Goal: Obtain resource: Download file/media

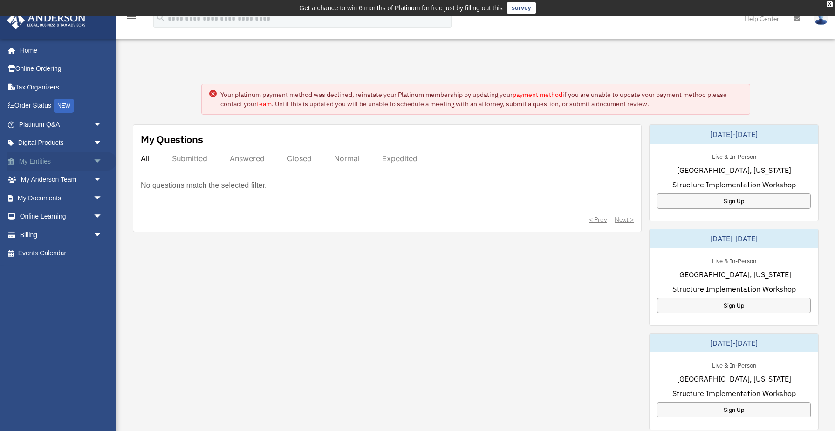
click at [96, 162] on span "arrow_drop_down" at bounding box center [102, 161] width 19 height 19
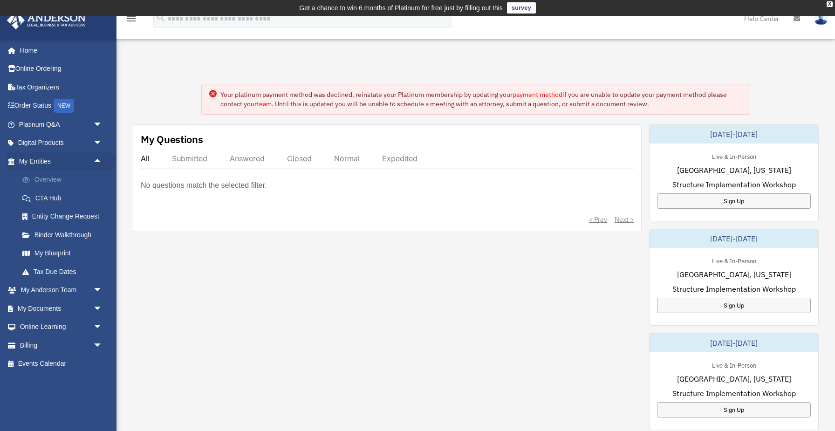
click at [87, 184] on link "Overview" at bounding box center [64, 180] width 103 height 19
click at [96, 291] on span "arrow_drop_down" at bounding box center [102, 290] width 19 height 19
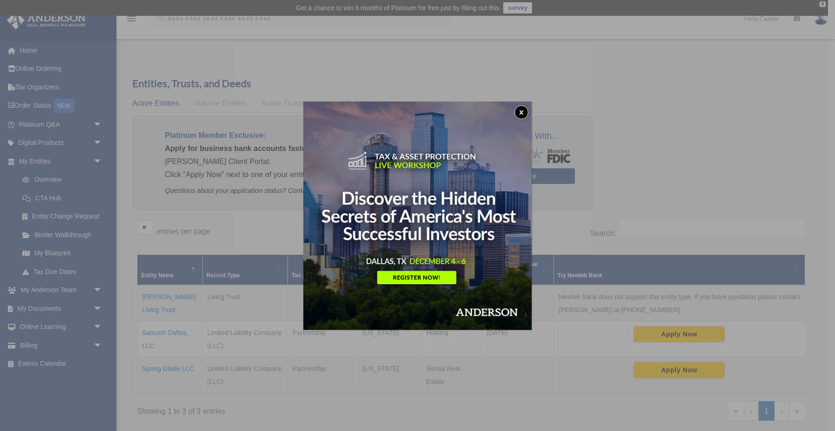
click at [520, 115] on button "x" at bounding box center [521, 112] width 14 height 14
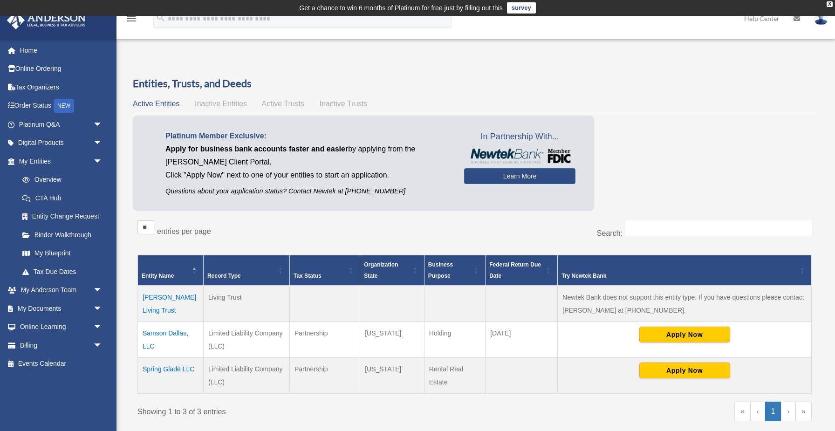
click at [164, 334] on td "Samson Dallas, LLC" at bounding box center [171, 339] width 66 height 36
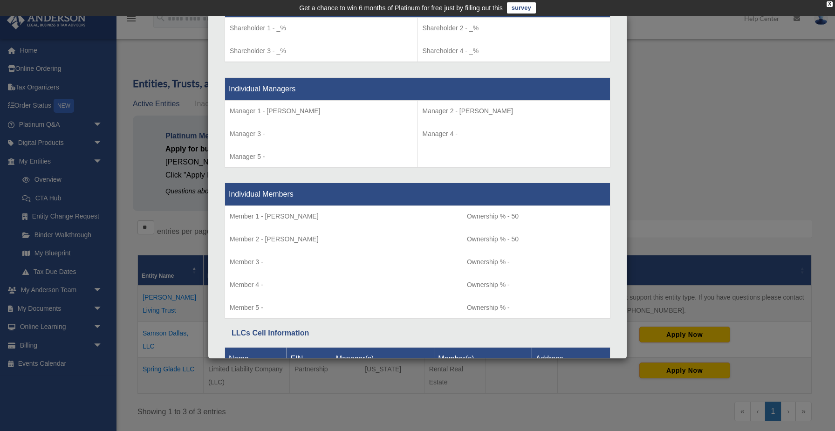
scroll to position [675, 0]
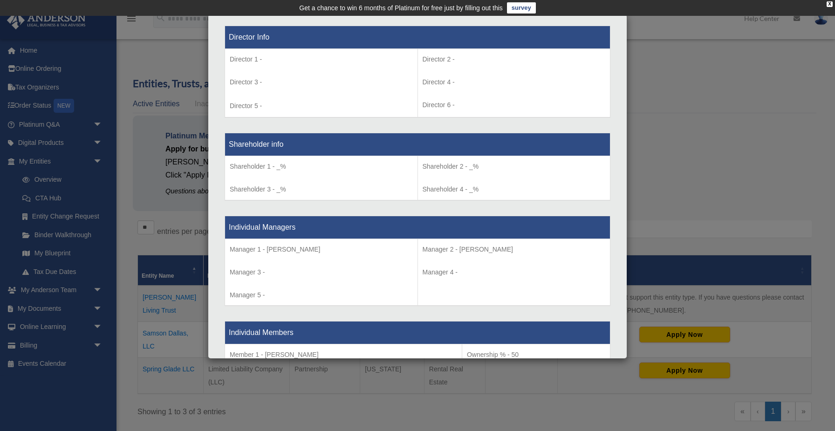
click at [199, 303] on div "Details × Articles Sent Organizational Date" at bounding box center [417, 215] width 835 height 431
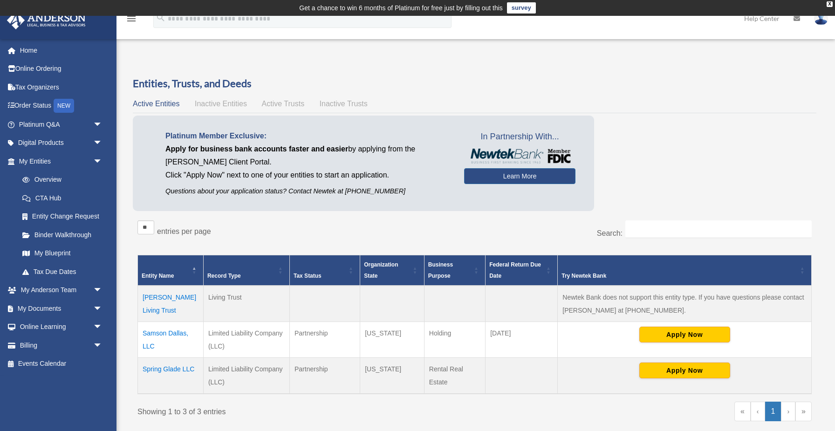
click at [162, 335] on td "Samson Dallas, LLC" at bounding box center [171, 339] width 66 height 36
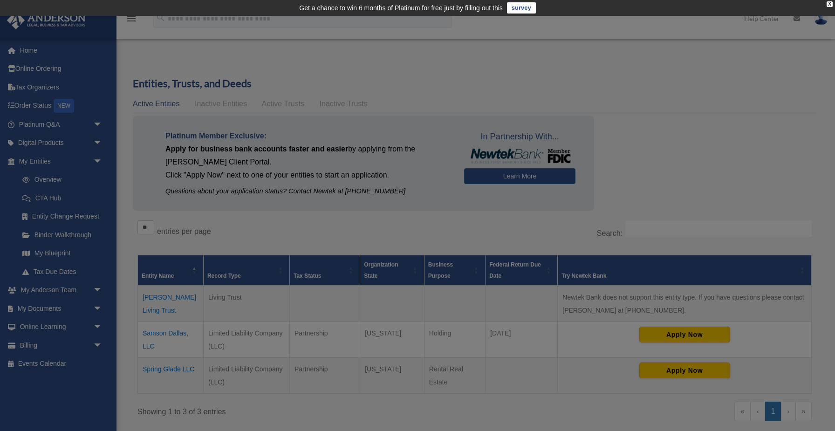
scroll to position [0, 0]
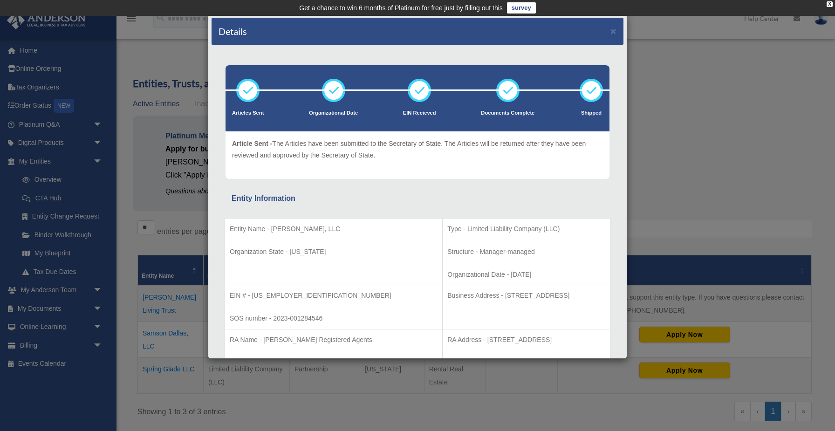
click at [161, 325] on div "Details × Articles Sent Organizational Date" at bounding box center [417, 215] width 835 height 431
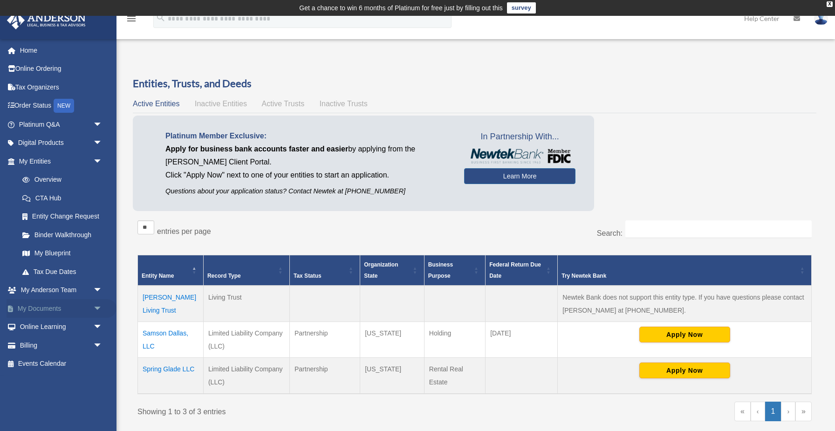
click at [93, 311] on span "arrow_drop_down" at bounding box center [102, 308] width 19 height 19
click at [84, 332] on link "Box" at bounding box center [64, 327] width 103 height 19
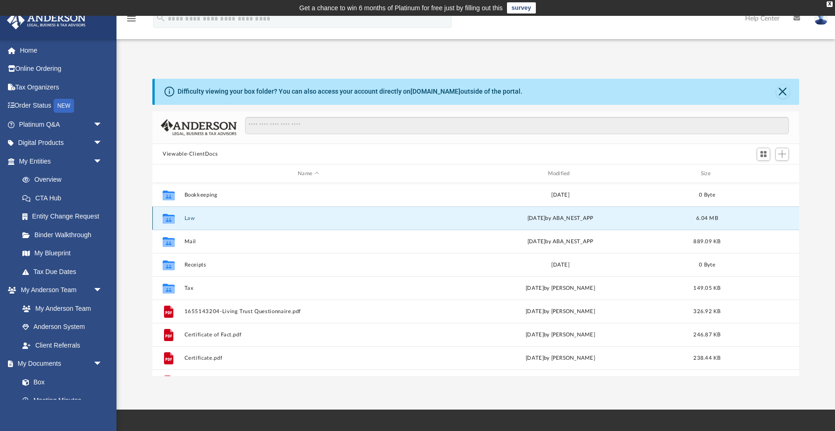
click at [222, 220] on button "Law" at bounding box center [309, 218] width 248 height 6
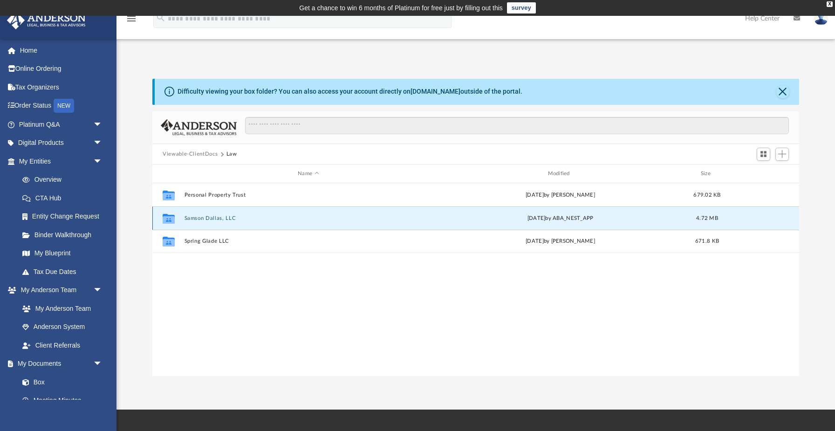
click at [240, 219] on button "Samson Dallas, LLC" at bounding box center [309, 218] width 248 height 6
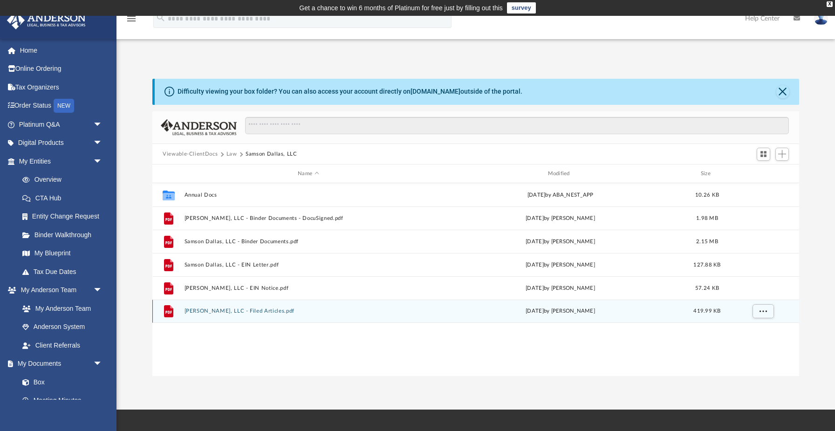
click at [249, 311] on button "Samson Dallas, LLC - Filed Articles.pdf" at bounding box center [309, 311] width 248 height 6
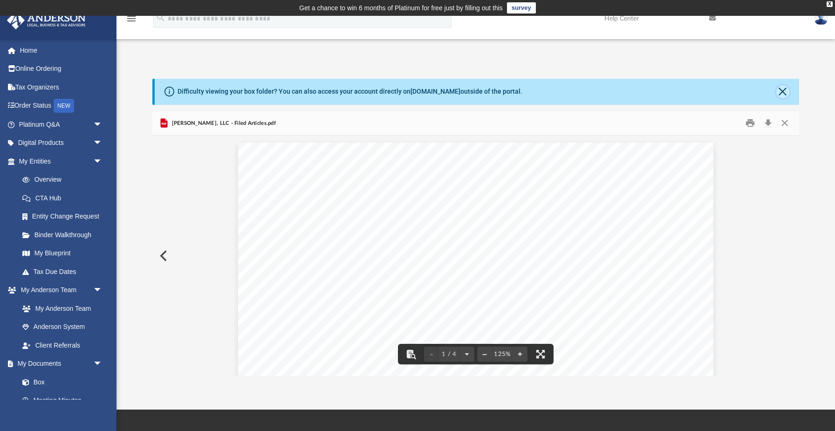
click at [784, 90] on button "Close" at bounding box center [782, 91] width 13 height 13
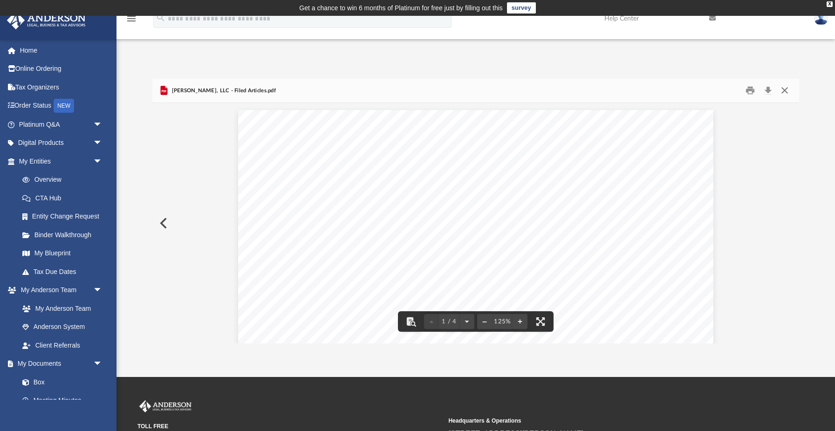
click at [783, 90] on button "Close" at bounding box center [784, 90] width 17 height 14
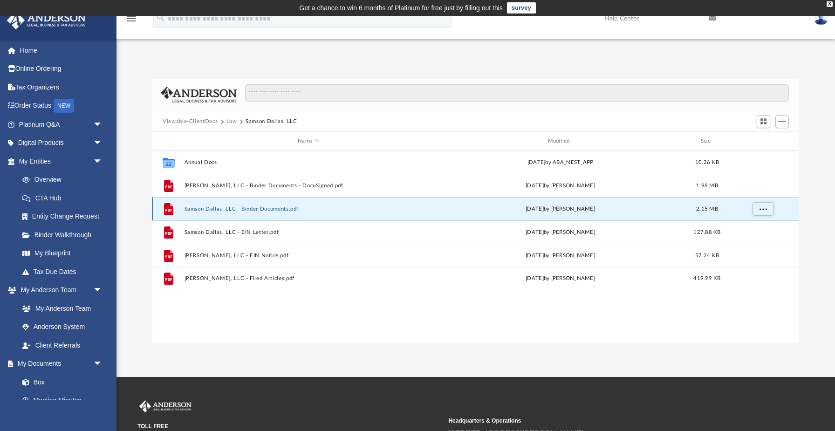
click at [264, 212] on div "File Samson Dallas, LLC - Binder Documents.pdf Wed Jun 14 2023 by Crayton Olivi…" at bounding box center [475, 208] width 647 height 23
click at [270, 208] on button "Samson Dallas, LLC - Binder Documents.pdf" at bounding box center [309, 209] width 248 height 6
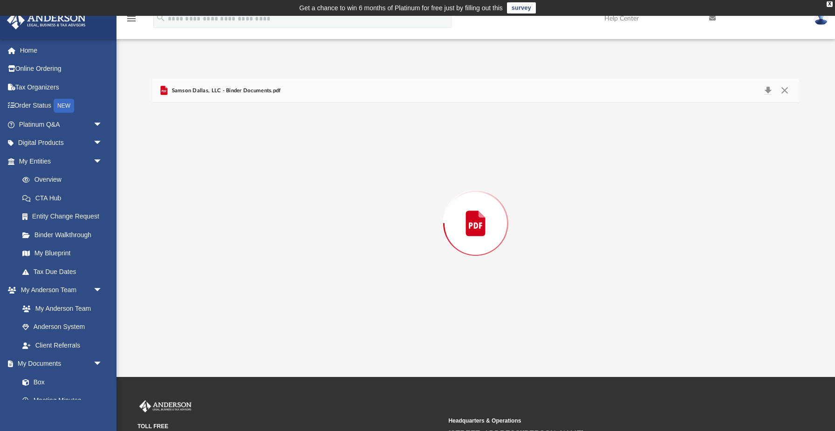
click at [270, 208] on div "Preview" at bounding box center [475, 223] width 647 height 240
